Goal: Task Accomplishment & Management: Use online tool/utility

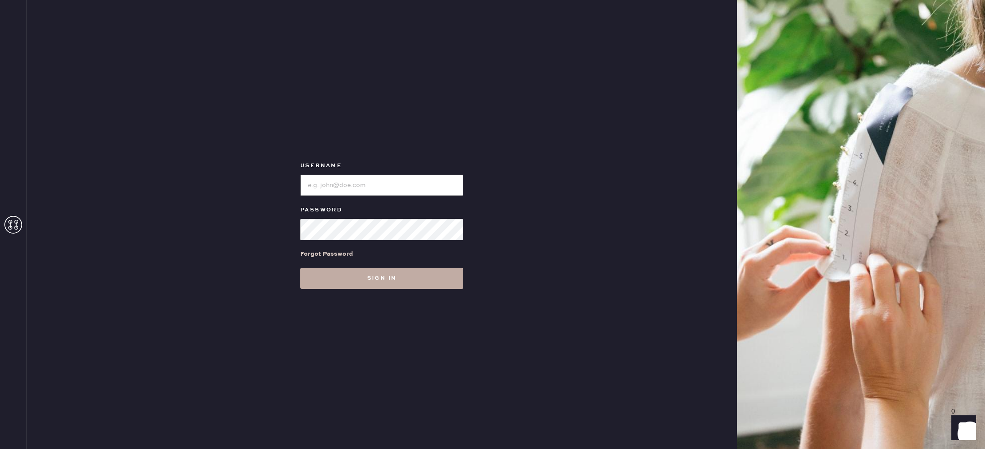
type input "reformationbethesdarow"
click at [381, 274] on button "Sign in" at bounding box center [381, 278] width 163 height 21
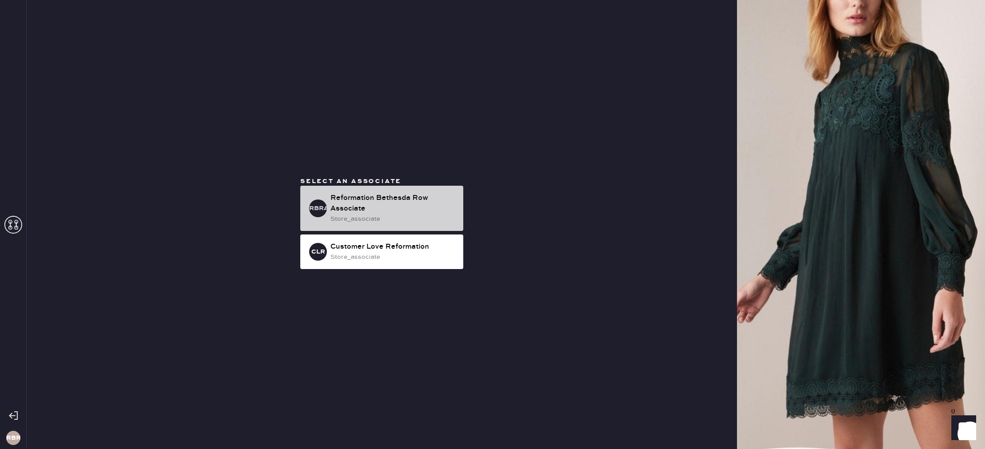
click at [386, 212] on div "Reformation Bethesda Row Associate" at bounding box center [393, 203] width 126 height 21
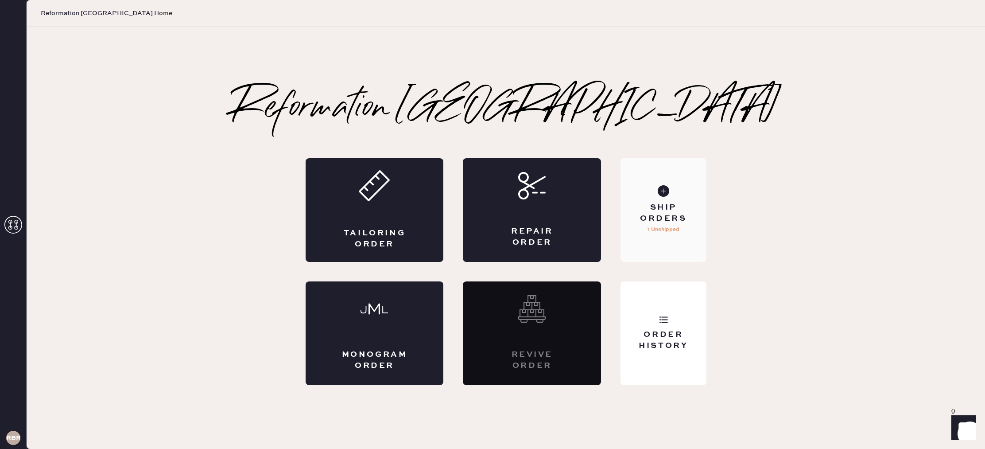
click at [664, 229] on p "1 Unshipped" at bounding box center [664, 229] width 32 height 11
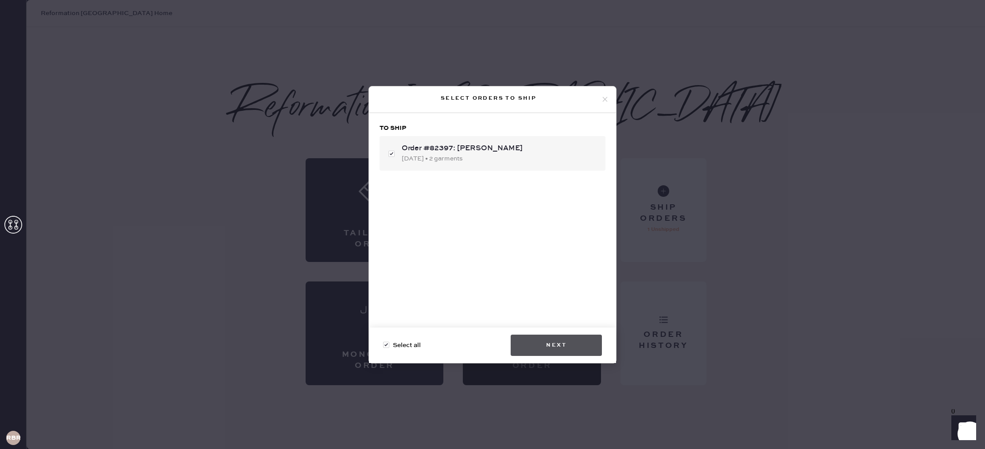
click at [545, 348] on button "Next" at bounding box center [556, 344] width 91 height 21
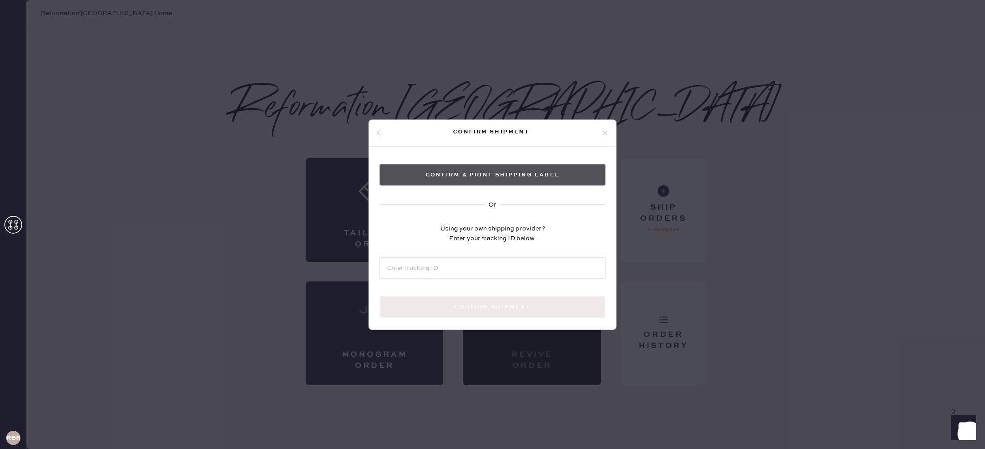
click at [481, 172] on button "Confirm & Print shipping label" at bounding box center [493, 174] width 226 height 21
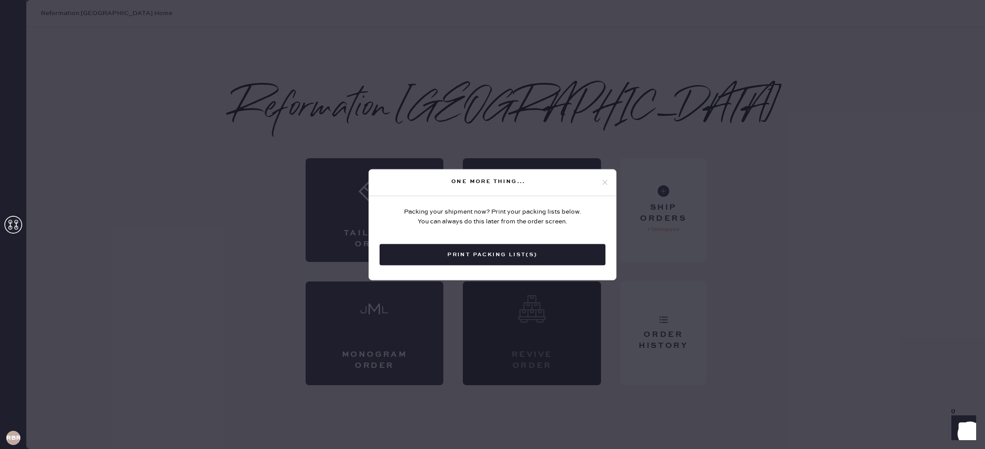
click at [524, 248] on button "Print Packing List(s)" at bounding box center [493, 254] width 226 height 21
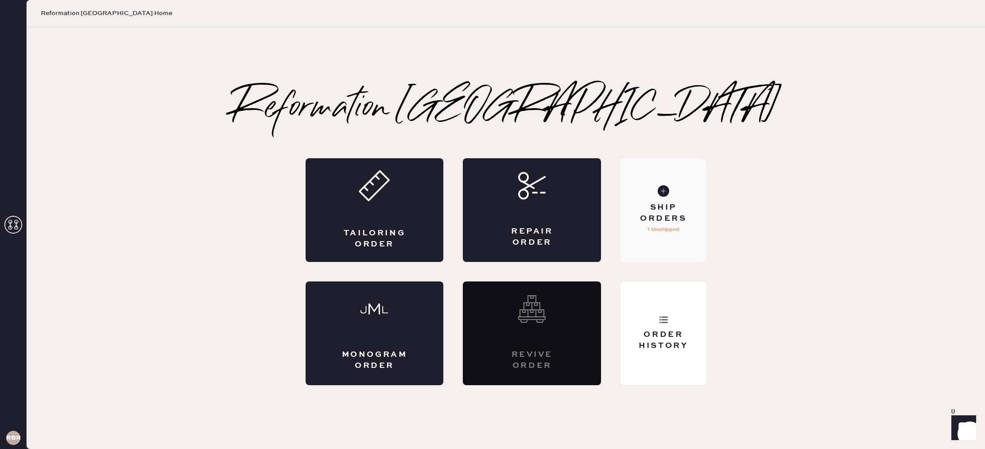
click at [676, 210] on div "Ship Orders" at bounding box center [663, 213] width 71 height 22
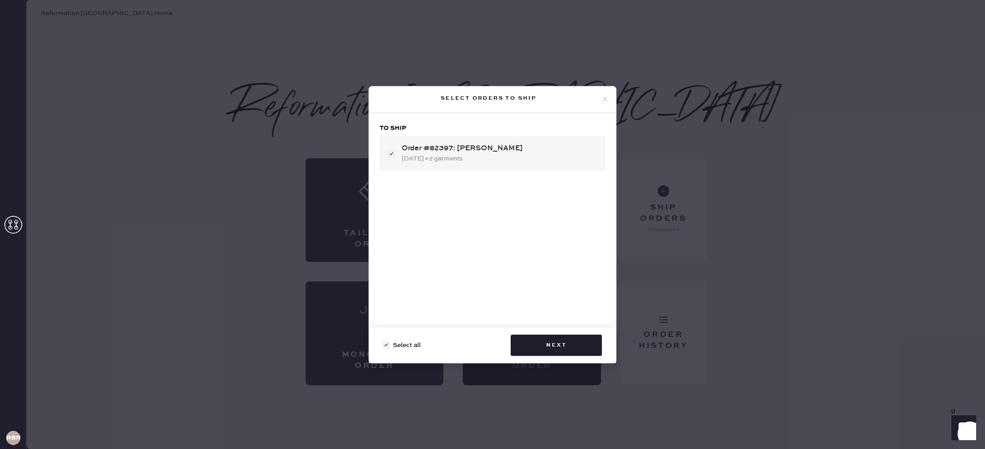
checkbox input "false"
click at [606, 99] on icon at bounding box center [605, 99] width 8 height 8
